Goal: Task Accomplishment & Management: Use online tool/utility

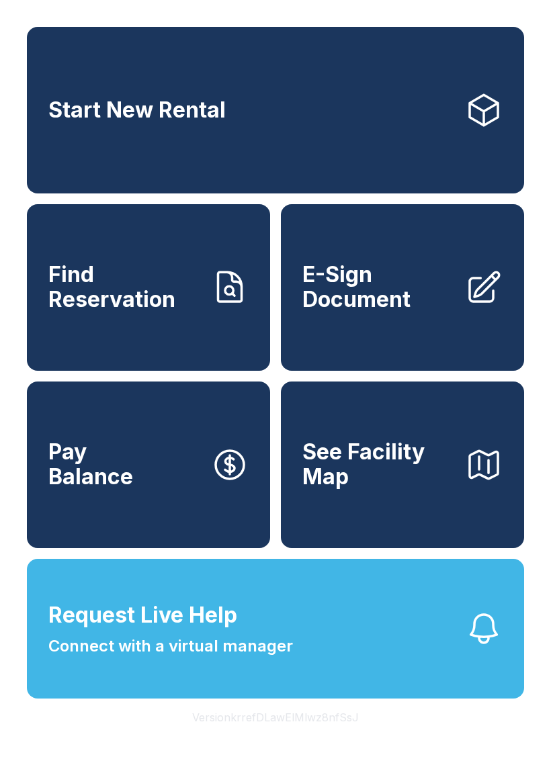
click at [228, 303] on icon at bounding box center [230, 288] width 38 height 38
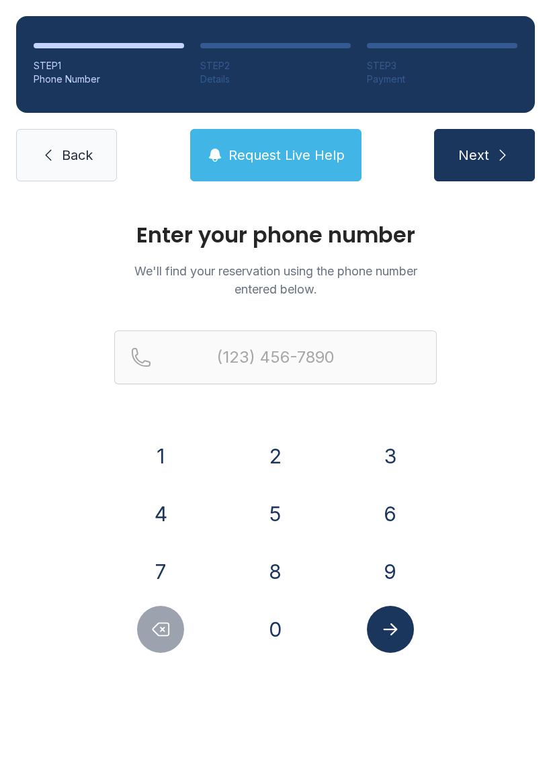
click at [400, 524] on button "6" at bounding box center [390, 513] width 47 height 47
click at [171, 560] on button "7" at bounding box center [160, 571] width 47 height 47
click at [275, 582] on button "8" at bounding box center [275, 571] width 47 height 47
click at [174, 570] on button "7" at bounding box center [160, 571] width 47 height 47
click at [276, 571] on button "8" at bounding box center [275, 571] width 47 height 47
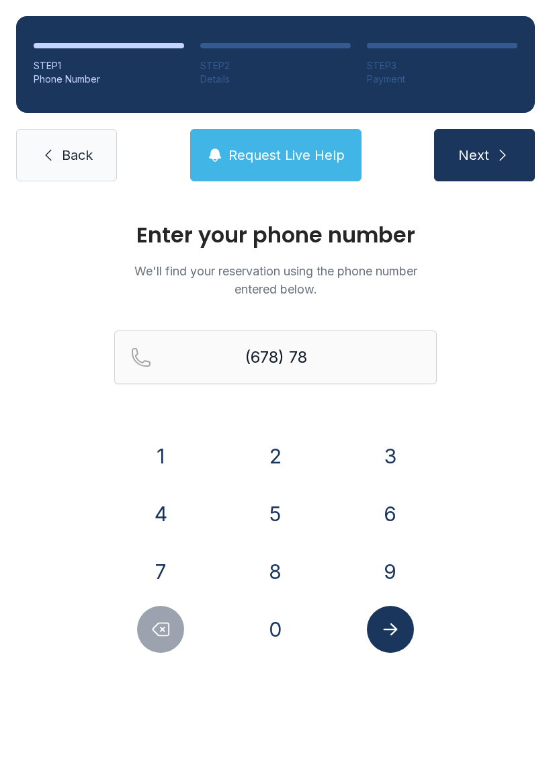
click at [181, 565] on button "7" at bounding box center [160, 571] width 47 height 47
click at [392, 531] on button "6" at bounding box center [390, 513] width 47 height 47
click at [287, 564] on button "8" at bounding box center [275, 571] width 47 height 47
click at [395, 570] on button "9" at bounding box center [390, 571] width 47 height 47
click at [183, 462] on button "1" at bounding box center [160, 456] width 47 height 47
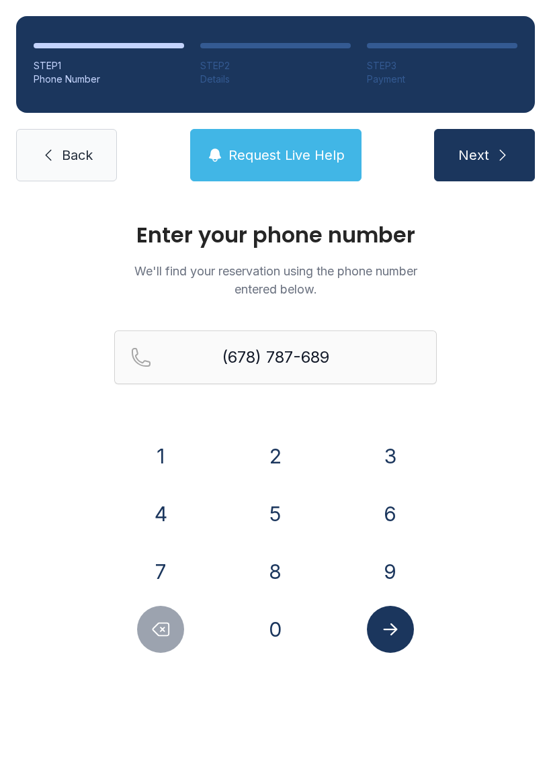
type input "[PHONE_NUMBER]"
click at [393, 633] on icon "Submit lookup form" at bounding box center [390, 629] width 14 height 12
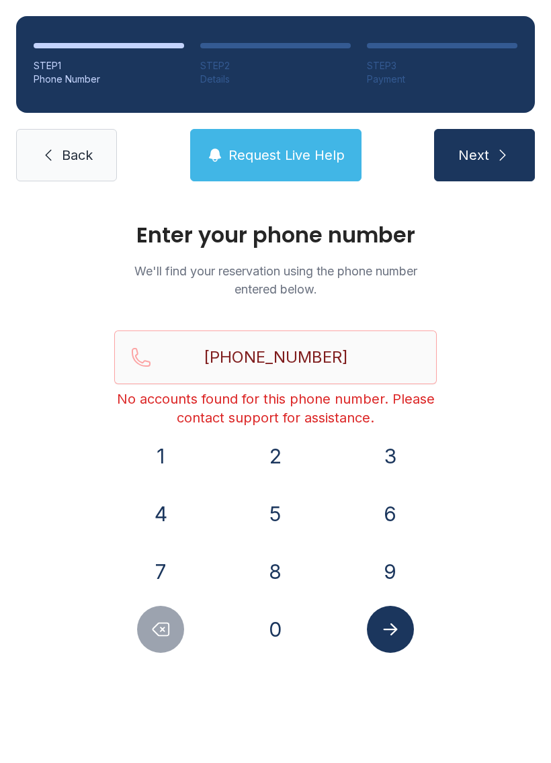
click at [400, 635] on button "Submit lookup form" at bounding box center [390, 629] width 47 height 47
click at [410, 638] on button "Submit lookup form" at bounding box center [390, 629] width 47 height 47
